Goal: Transaction & Acquisition: Subscribe to service/newsletter

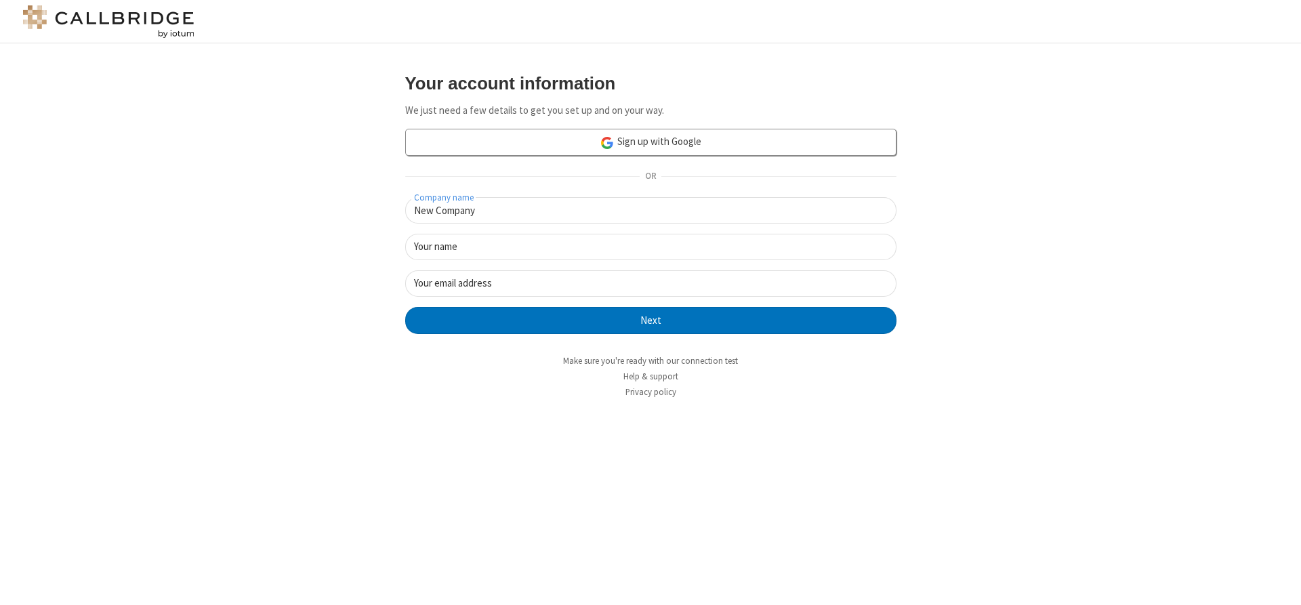
type input "New Company"
type input "New User"
type input "[EMAIL_ADDRESS]"
click button "Next" at bounding box center [650, 320] width 491 height 27
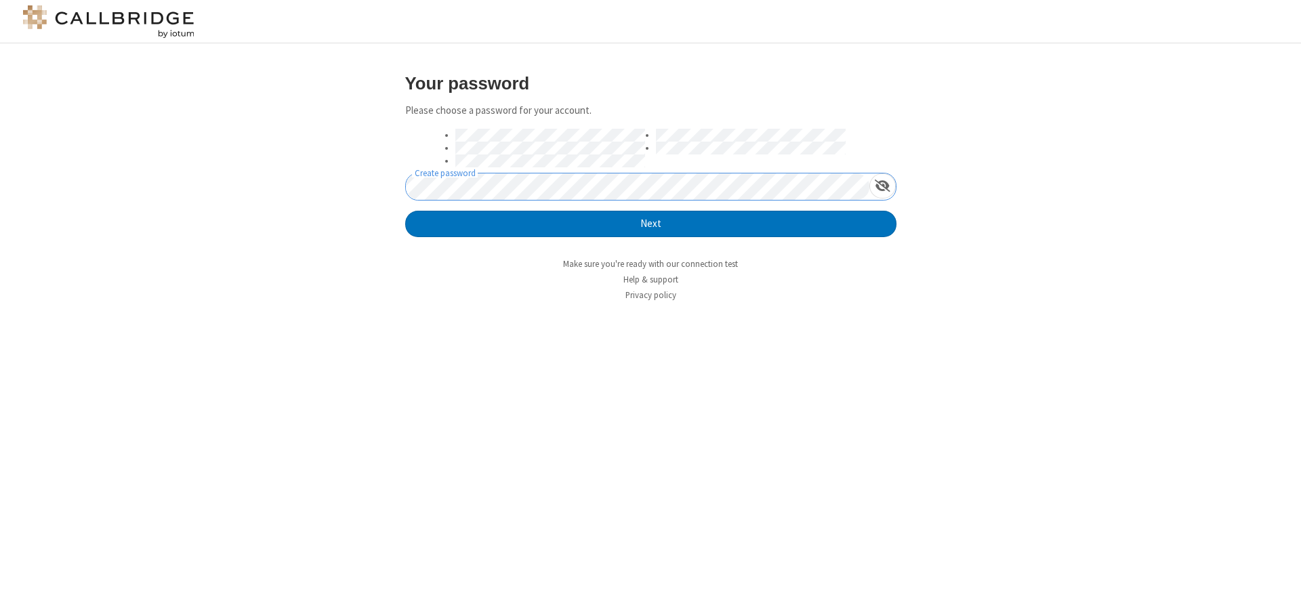
click at [405, 211] on button "Next" at bounding box center [650, 224] width 491 height 27
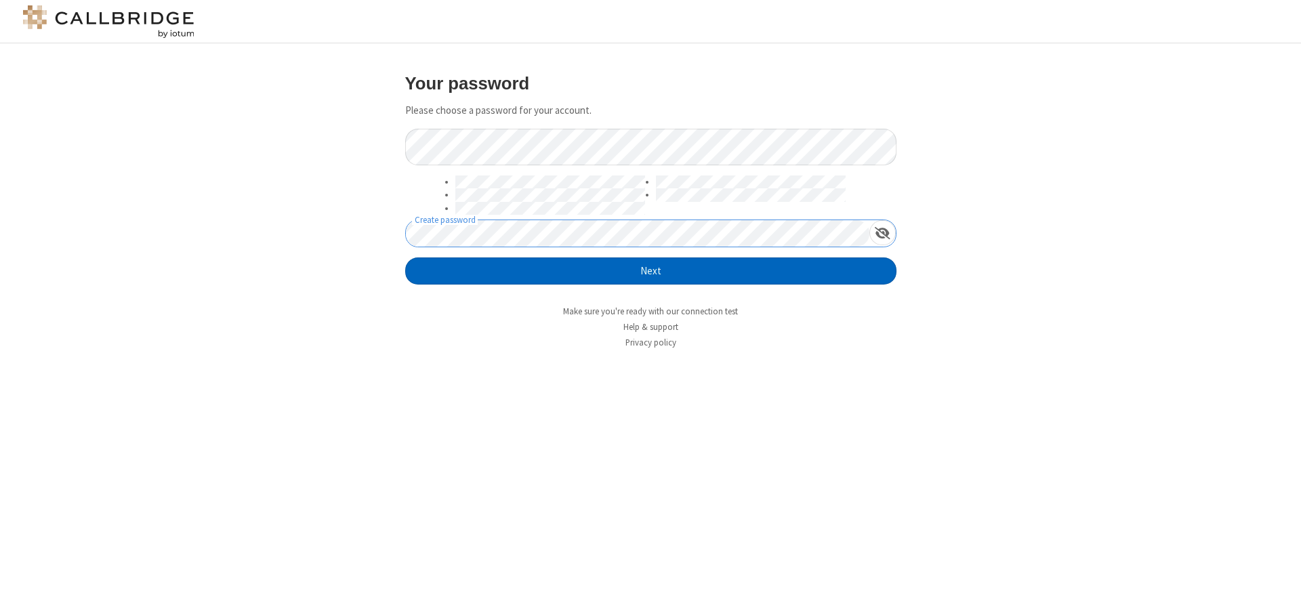
click at [651, 271] on button "Next" at bounding box center [650, 271] width 491 height 27
